Goal: Check status: Check status

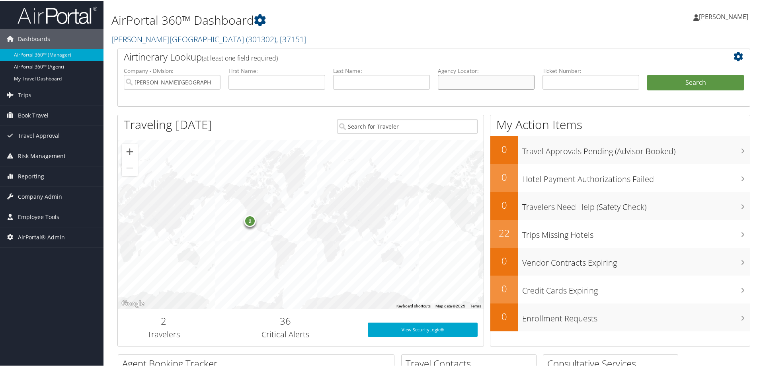
click at [479, 85] on input "text" at bounding box center [486, 81] width 97 height 15
click at [479, 86] on input "text" at bounding box center [486, 81] width 97 height 15
click at [214, 81] on input "Palmer College" at bounding box center [172, 81] width 97 height 15
drag, startPoint x: 214, startPoint y: 81, endPoint x: 511, endPoint y: 77, distance: 297.5
click at [511, 77] on input "text" at bounding box center [486, 81] width 97 height 15
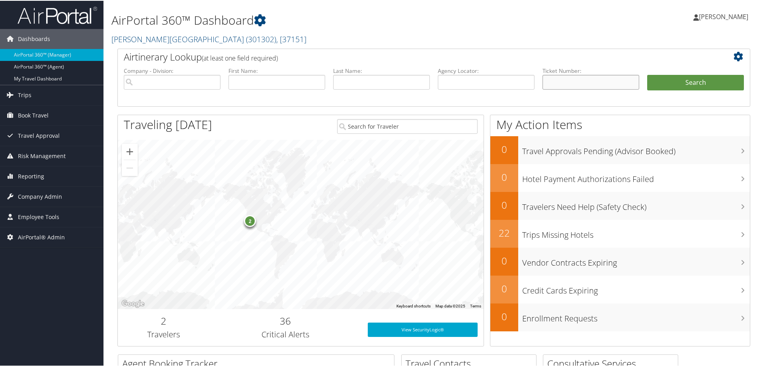
click at [560, 76] on input "text" at bounding box center [591, 81] width 97 height 15
type input "0167231080466"
click at [647, 74] on button "Search" at bounding box center [695, 82] width 97 height 16
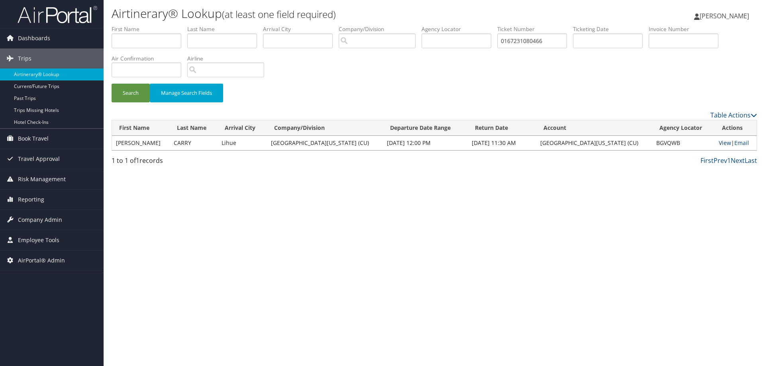
click at [720, 143] on link "View" at bounding box center [724, 143] width 12 height 8
